Goal: Transaction & Acquisition: Purchase product/service

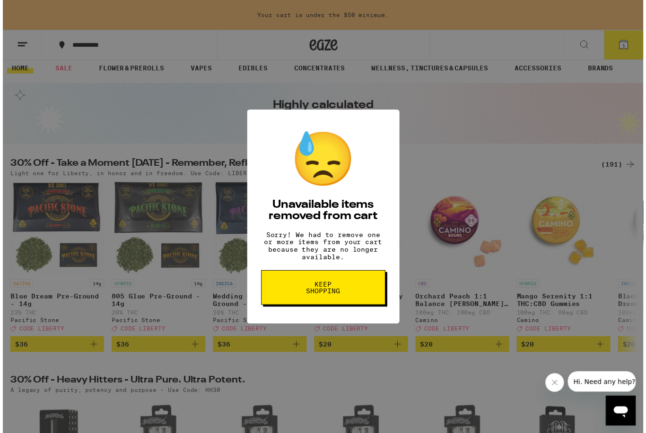
scroll to position [10, 0]
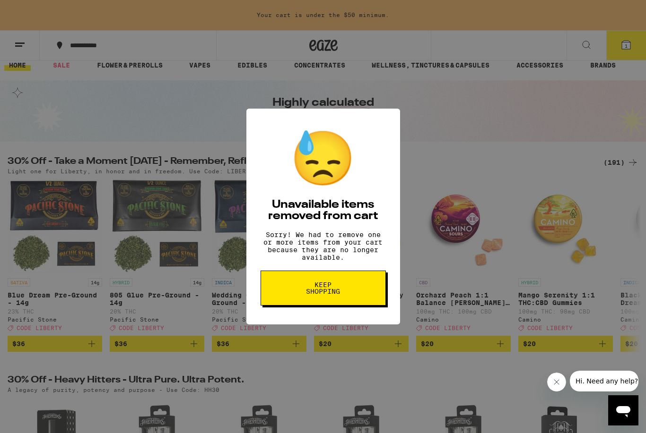
click at [357, 299] on button "Keep Shopping" at bounding box center [322, 288] width 125 height 35
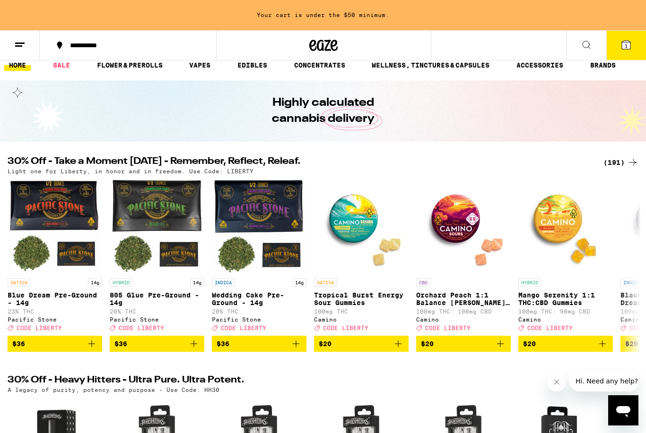
click at [614, 47] on button "1" at bounding box center [626, 45] width 40 height 29
